Goal: Check status: Check status

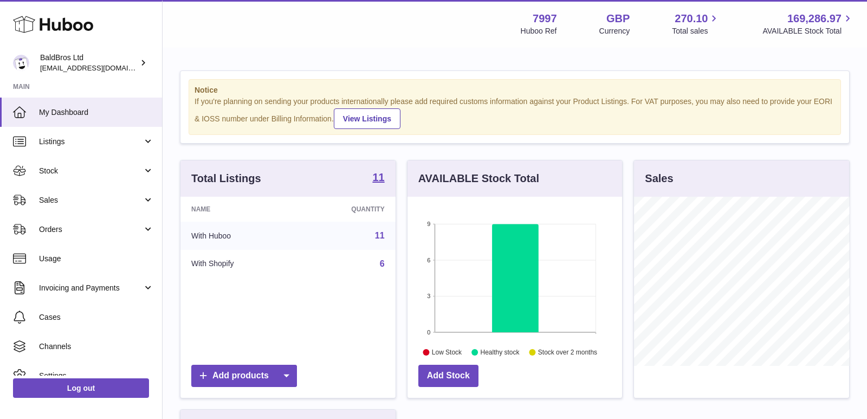
scroll to position [168, 215]
click at [115, 174] on span "Stock" at bounding box center [90, 171] width 103 height 10
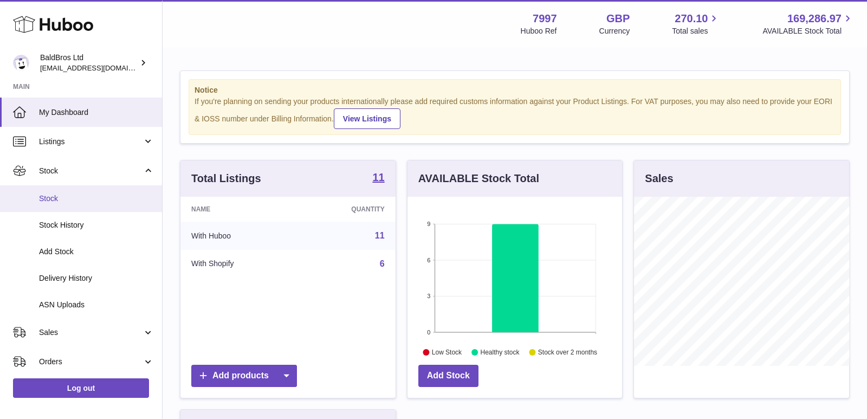
click at [92, 202] on span "Stock" at bounding box center [96, 198] width 115 height 10
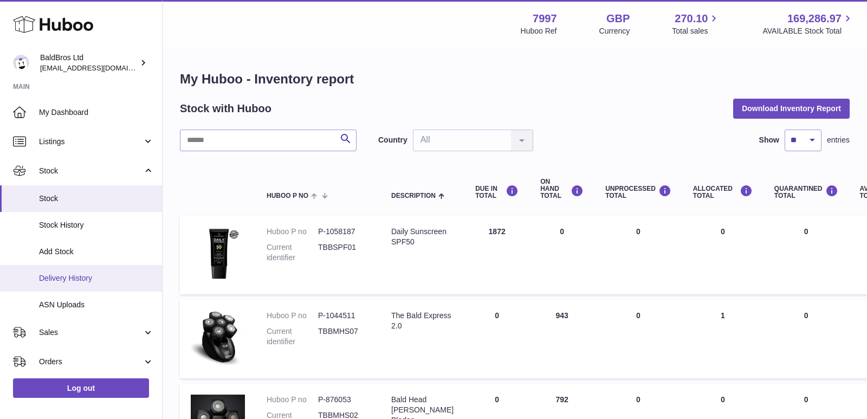
click at [69, 282] on span "Delivery History" at bounding box center [96, 278] width 115 height 10
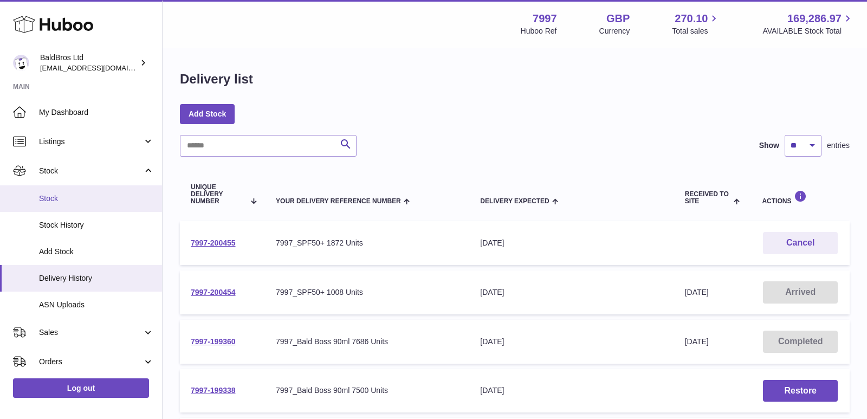
click at [67, 209] on link "Stock" at bounding box center [81, 198] width 162 height 27
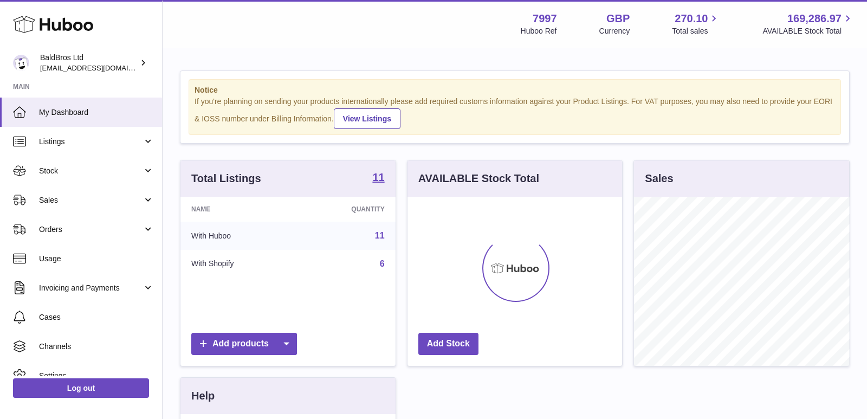
scroll to position [168, 215]
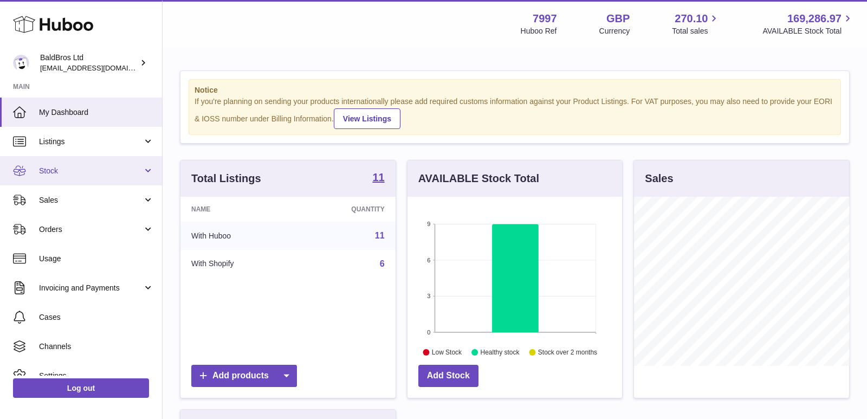
click at [82, 183] on link "Stock" at bounding box center [81, 170] width 162 height 29
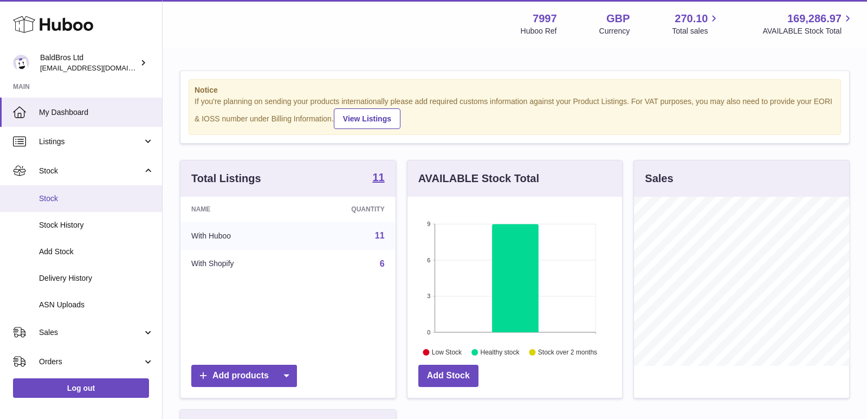
click at [63, 206] on link "Stock" at bounding box center [81, 198] width 162 height 27
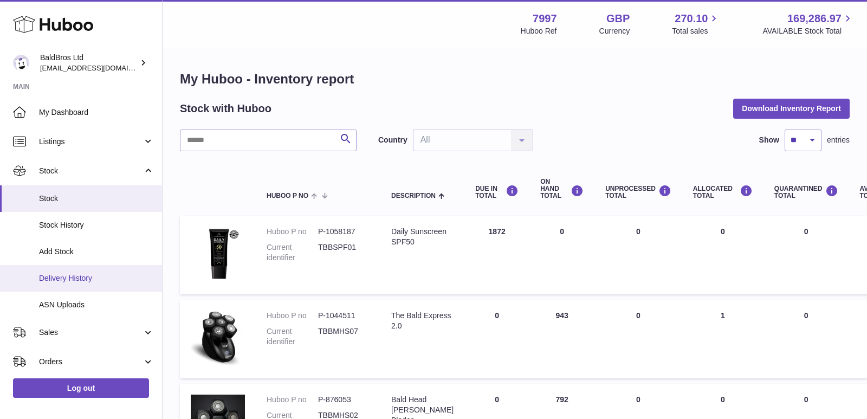
click at [71, 276] on span "Delivery History" at bounding box center [96, 278] width 115 height 10
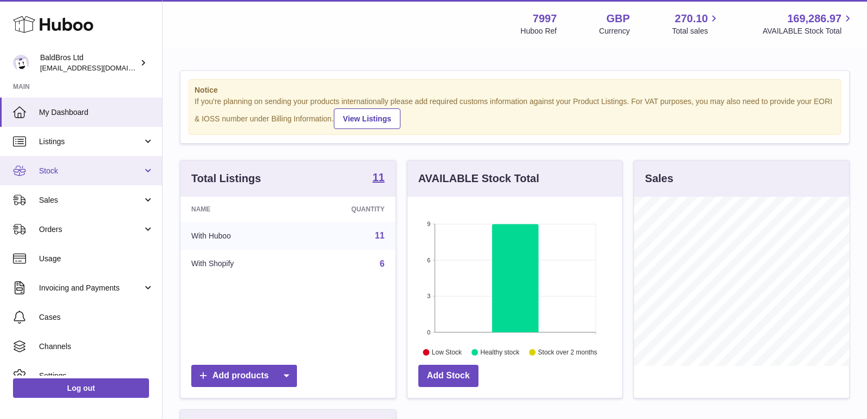
click at [108, 171] on span "Stock" at bounding box center [90, 171] width 103 height 10
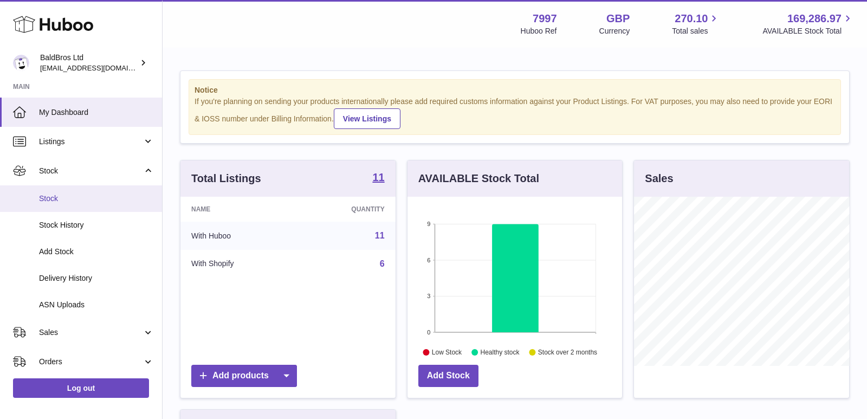
click at [88, 197] on span "Stock" at bounding box center [96, 198] width 115 height 10
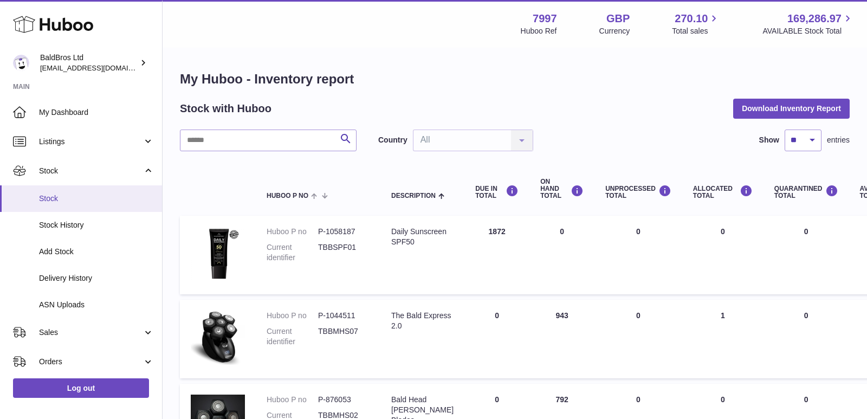
click at [91, 190] on link "Stock" at bounding box center [81, 198] width 162 height 27
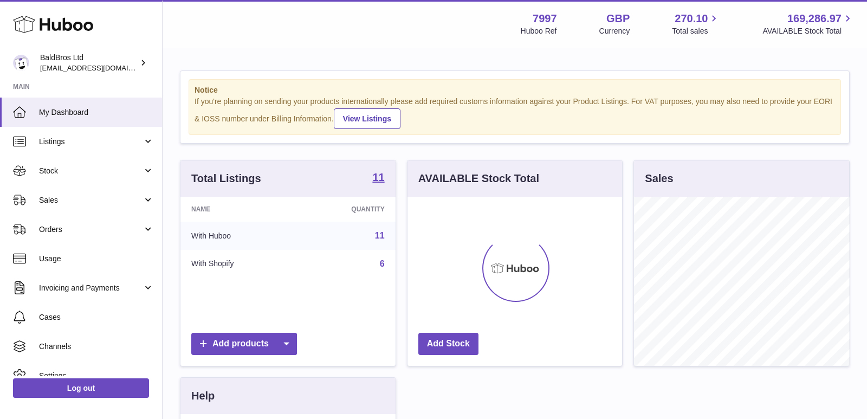
scroll to position [168, 215]
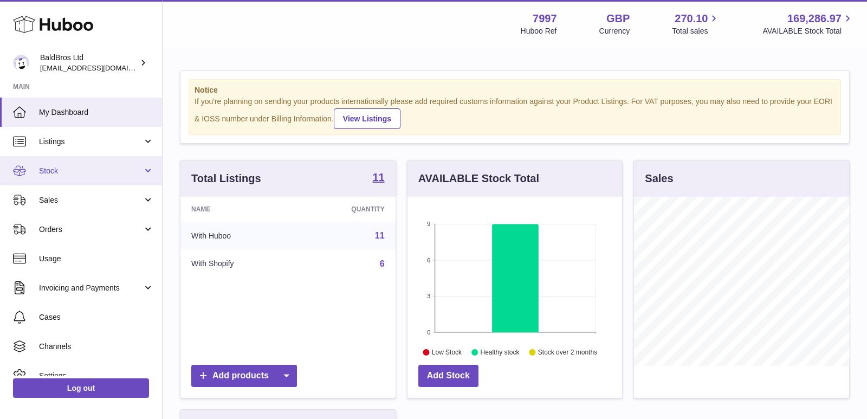
click at [110, 166] on span "Stock" at bounding box center [90, 171] width 103 height 10
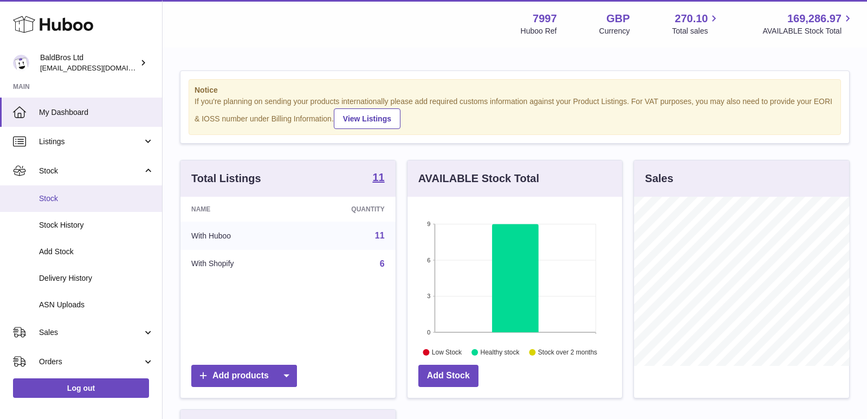
click at [93, 205] on link "Stock" at bounding box center [81, 198] width 162 height 27
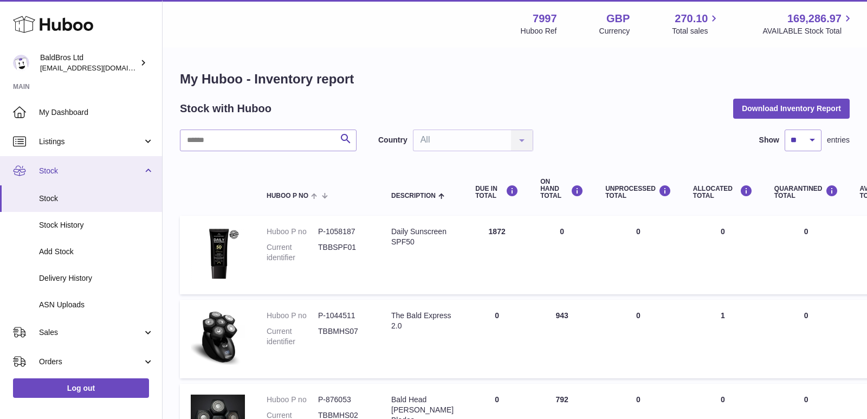
click at [85, 172] on span "Stock" at bounding box center [90, 171] width 103 height 10
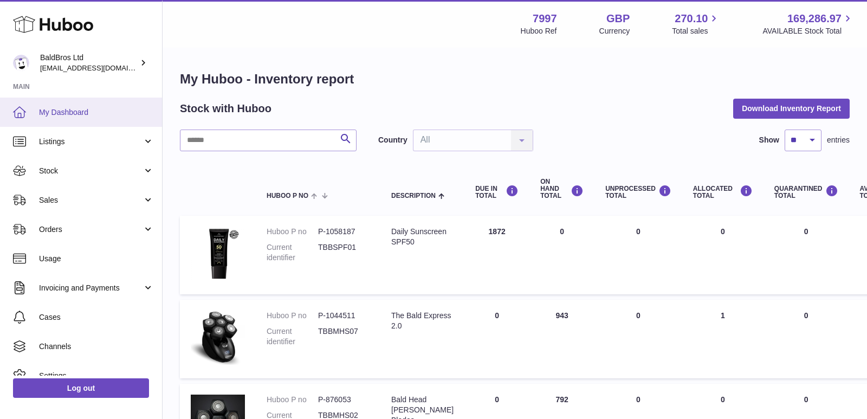
click at [79, 114] on span "My Dashboard" at bounding box center [96, 112] width 115 height 10
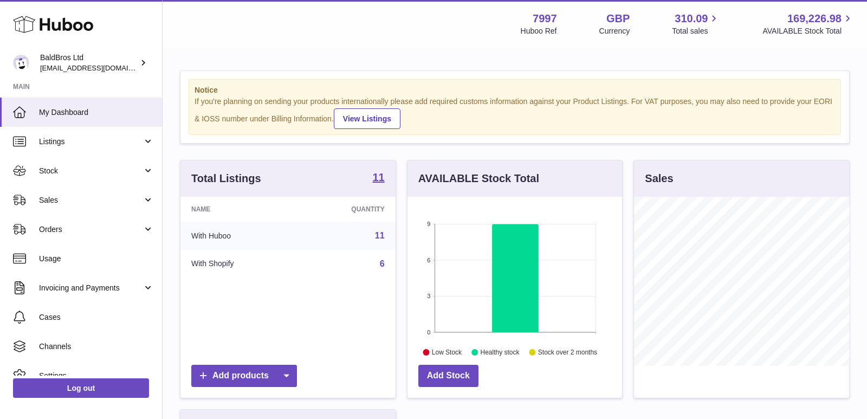
scroll to position [168, 215]
click at [72, 169] on span "Stock" at bounding box center [90, 171] width 103 height 10
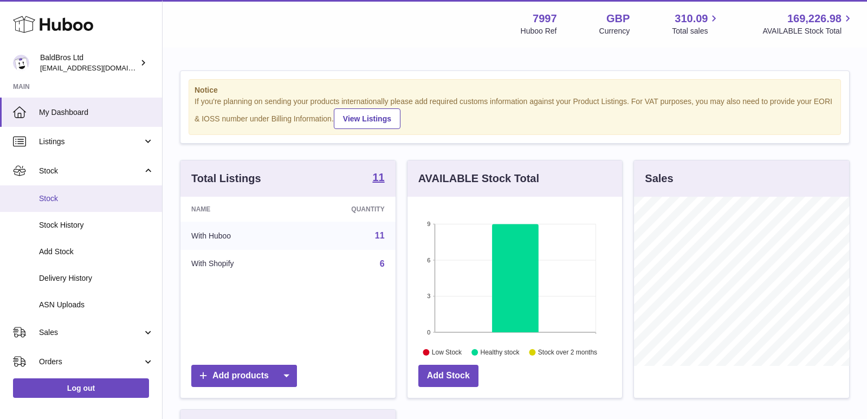
click at [67, 202] on span "Stock" at bounding box center [96, 198] width 115 height 10
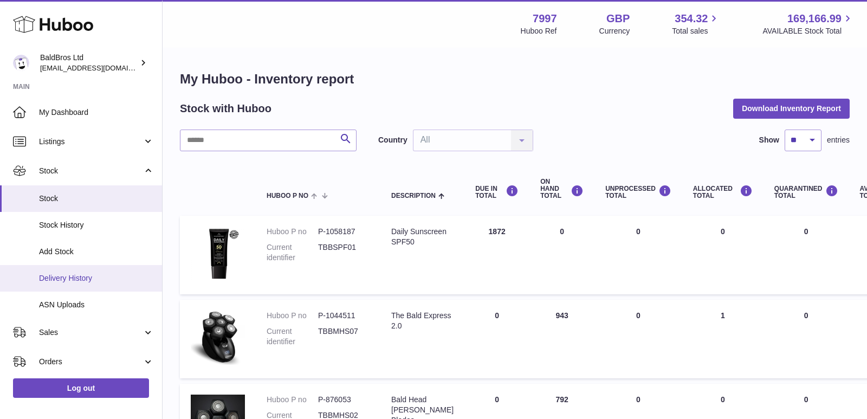
click at [87, 274] on span "Delivery History" at bounding box center [96, 278] width 115 height 10
